Goal: Task Accomplishment & Management: Manage account settings

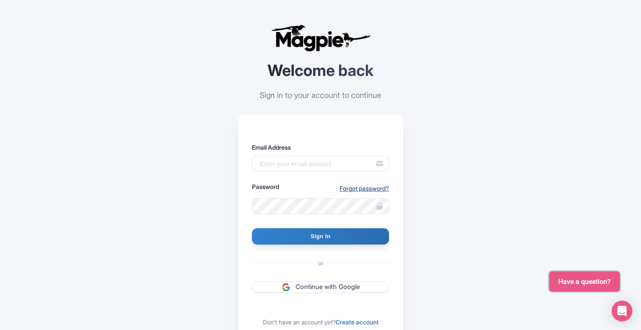
click at [382, 187] on link "Forgot password?" at bounding box center [365, 188] width 50 height 9
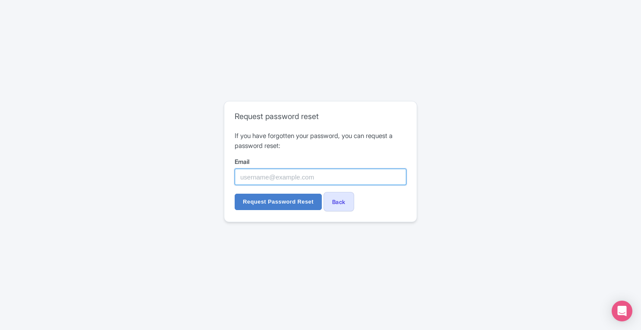
click at [313, 175] on input "Email" at bounding box center [321, 177] width 172 height 16
paste input "[PERSON_NAME][EMAIL_ADDRESS][DOMAIN_NAME]"
type input "[PERSON_NAME][EMAIL_ADDRESS][DOMAIN_NAME]"
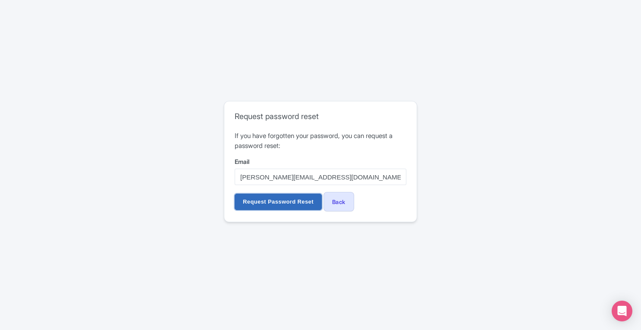
click at [280, 199] on input "Request Password Reset" at bounding box center [278, 202] width 87 height 16
